Goal: Navigation & Orientation: Find specific page/section

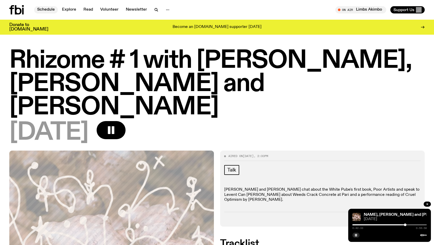
click at [46, 10] on link "Schedule" at bounding box center [46, 9] width 24 height 7
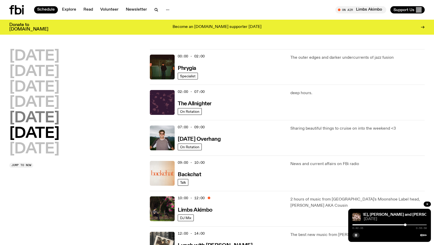
click at [39, 119] on h2 "[DATE]" at bounding box center [34, 118] width 50 height 14
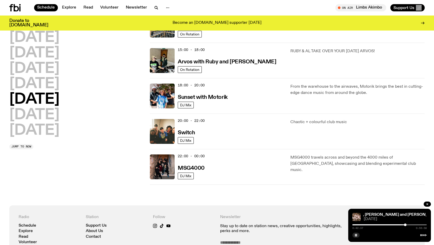
scroll to position [180, 0]
click at [41, 113] on h2 "[DATE]" at bounding box center [34, 115] width 50 height 14
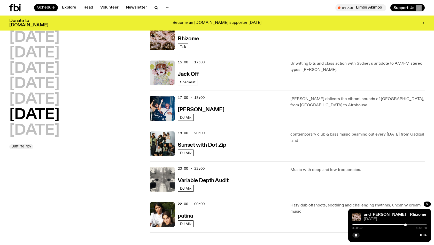
scroll to position [237, 0]
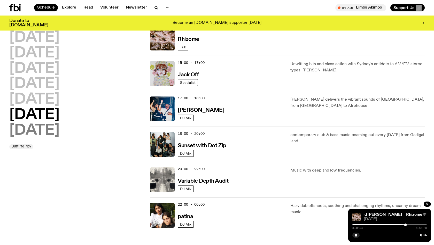
click at [46, 133] on h2 "[DATE]" at bounding box center [34, 130] width 50 height 14
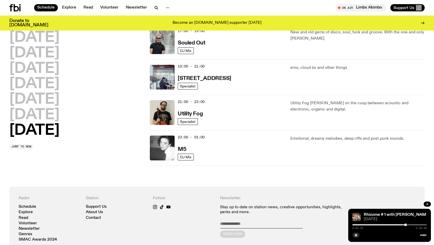
scroll to position [340, 0]
click at [195, 116] on h3 "Utility Fog" at bounding box center [190, 113] width 25 height 5
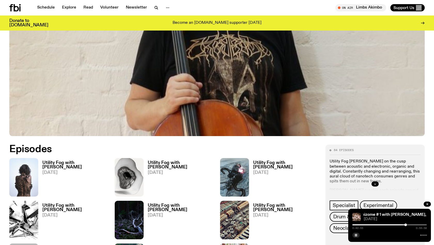
scroll to position [171, 0]
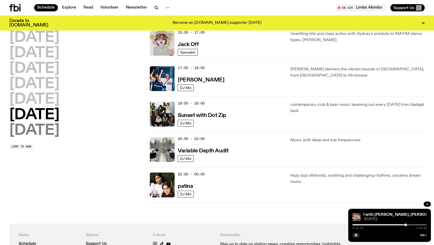
click at [47, 132] on h2 "[DATE]" at bounding box center [34, 130] width 50 height 14
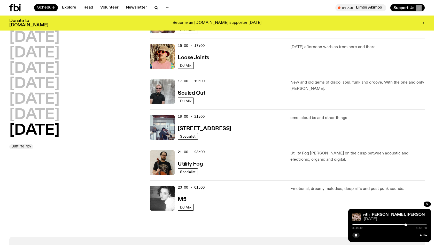
scroll to position [289, 0]
click at [165, 167] on img at bounding box center [162, 162] width 25 height 25
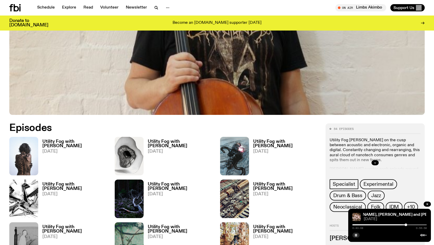
scroll to position [193, 0]
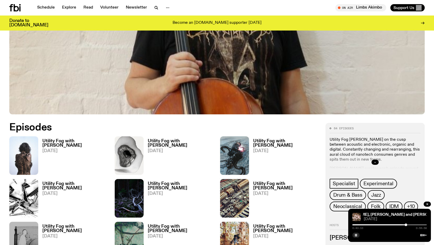
click at [372, 162] on button "button" at bounding box center [374, 161] width 7 height 5
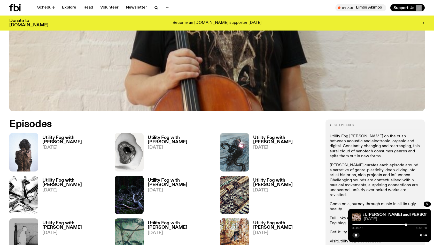
scroll to position [197, 0]
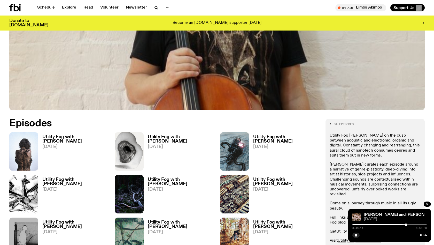
click at [82, 136] on h3 "Utility Fog with [PERSON_NAME]" at bounding box center [75, 139] width 66 height 9
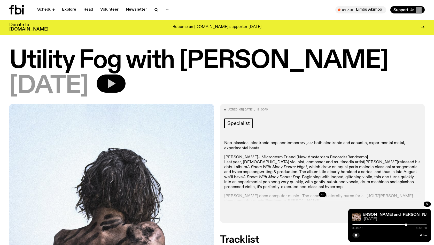
click at [116, 82] on icon "button" at bounding box center [111, 83] width 10 height 10
